Goal: Use online tool/utility

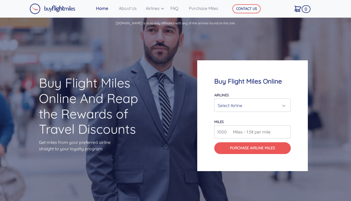
click at [235, 106] on div "Select Airline" at bounding box center [251, 105] width 66 height 10
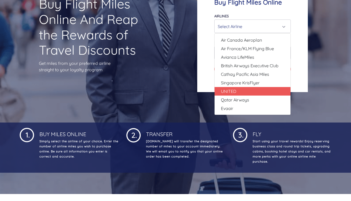
scroll to position [79, 0]
click at [244, 91] on link "UNITED" at bounding box center [253, 91] width 76 height 9
select select "UNITED"
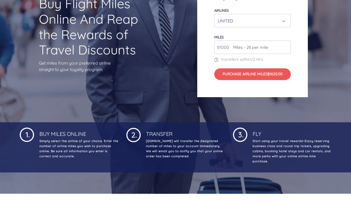
click at [286, 46] on input "81000" at bounding box center [252, 47] width 76 height 13
type input "80000"
click at [286, 49] on input "80000" at bounding box center [252, 47] width 76 height 13
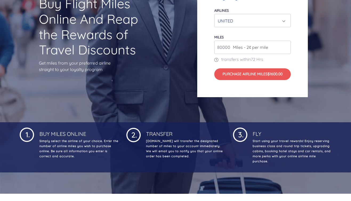
click at [286, 49] on input "80000" at bounding box center [252, 47] width 76 height 13
